Goal: Task Accomplishment & Management: Use online tool/utility

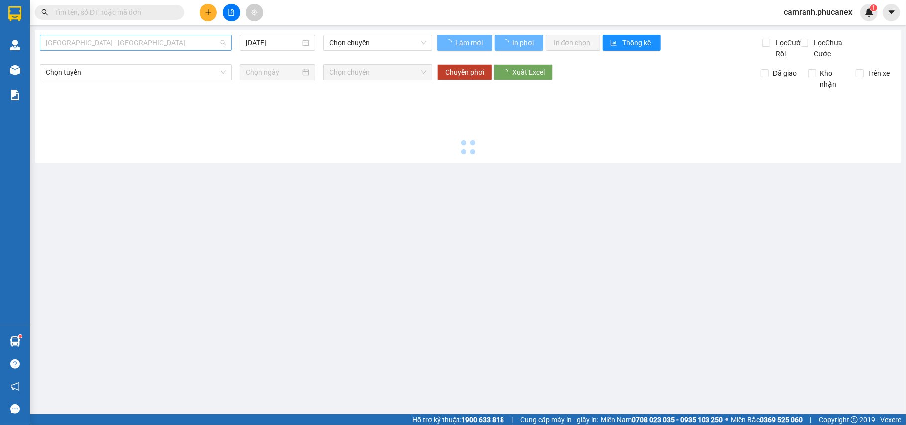
click at [160, 40] on span "[GEOGRAPHIC_DATA] - [GEOGRAPHIC_DATA]" at bounding box center [136, 42] width 180 height 15
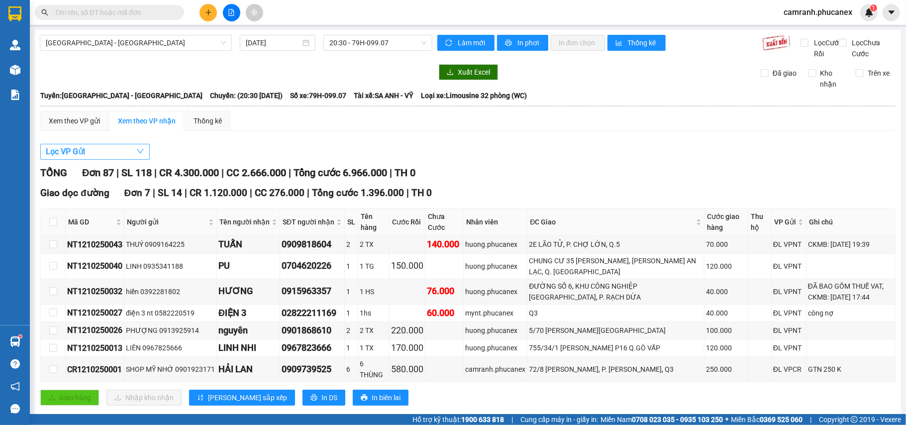
click at [140, 154] on icon "down" at bounding box center [140, 151] width 7 height 4
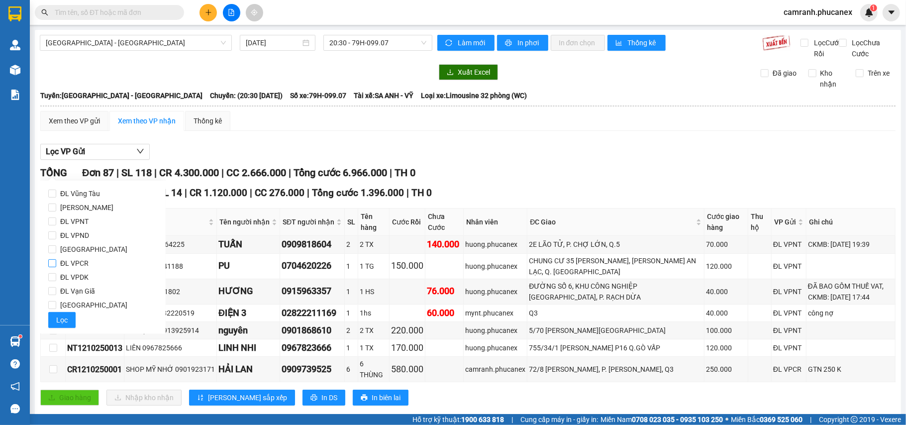
click at [86, 261] on span "ĐL VPCR" at bounding box center [74, 263] width 36 height 14
click at [56, 261] on input "ĐL VPCR" at bounding box center [52, 263] width 8 height 8
checkbox input "true"
click at [71, 314] on button "Lọc" at bounding box center [61, 320] width 27 height 16
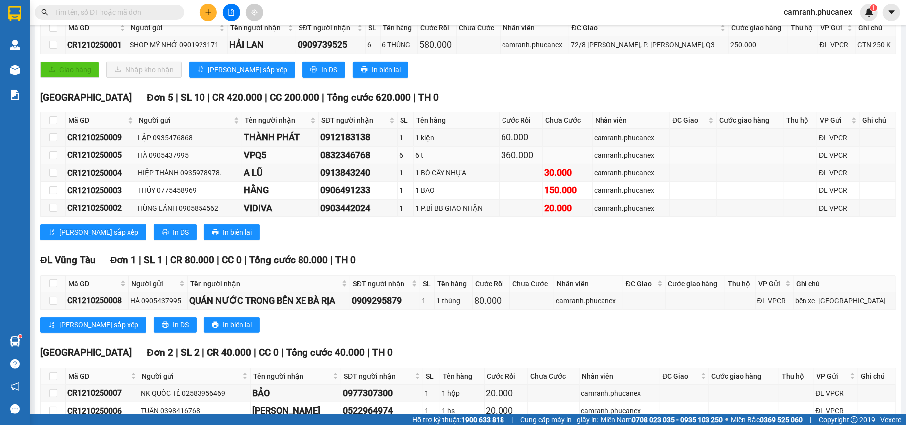
scroll to position [221, 0]
